Goal: Find contact information: Find contact information

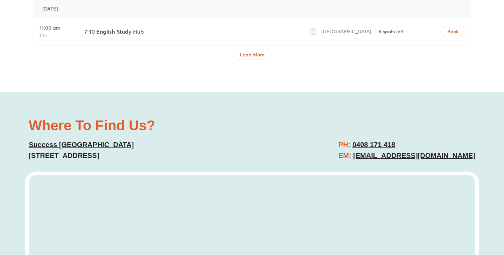
scroll to position [3099, 0]
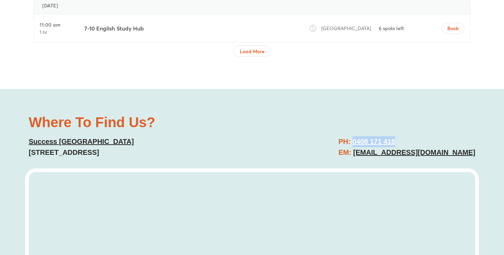
drag, startPoint x: 421, startPoint y: 80, endPoint x: 358, endPoint y: 79, distance: 63.0
click at [358, 136] on h2 "PH: [PHONE_NUMBER] EM: [EMAIL_ADDRESS][DOMAIN_NAME]" at bounding box center [407, 147] width 137 height 22
copy u "0408 171 418"
click at [104, 138] on link "Success [GEOGRAPHIC_DATA] [STREET_ADDRESS]" at bounding box center [81, 147] width 105 height 19
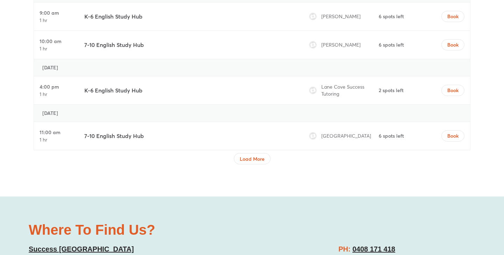
scroll to position [3001, 0]
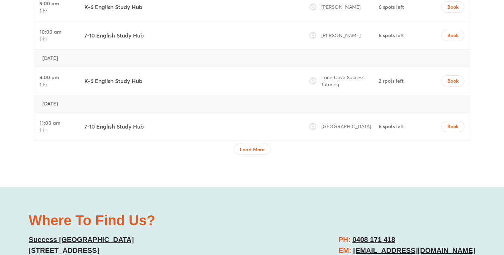
drag, startPoint x: 165, startPoint y: 192, endPoint x: 23, endPoint y: 191, distance: 142.6
copy link "[STREET_ADDRESS]"
